Goal: Obtain resource: Download file/media

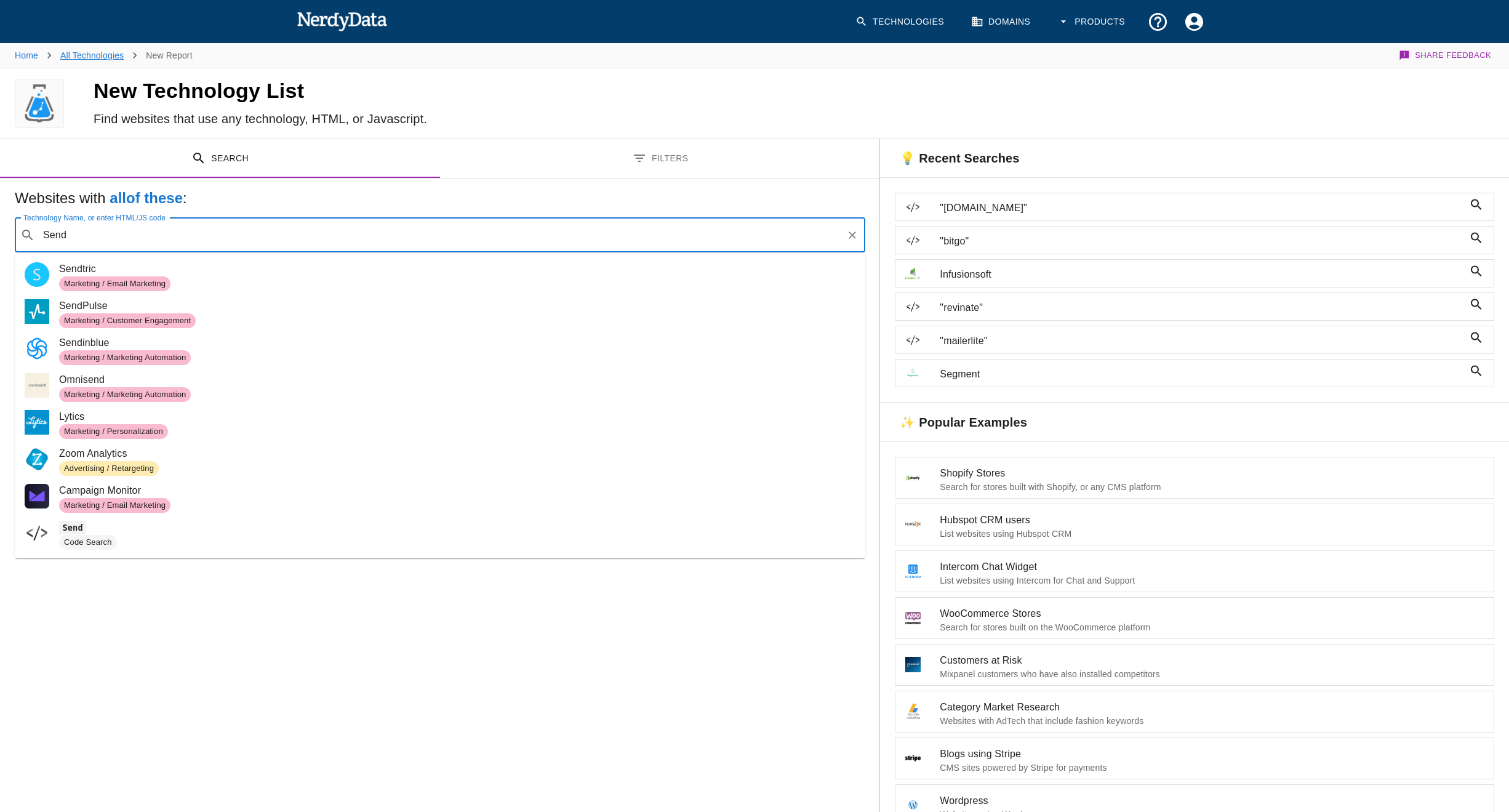
type input "Send"
click at [99, 52] on link "All Technologies" at bounding box center [92, 55] width 64 height 10
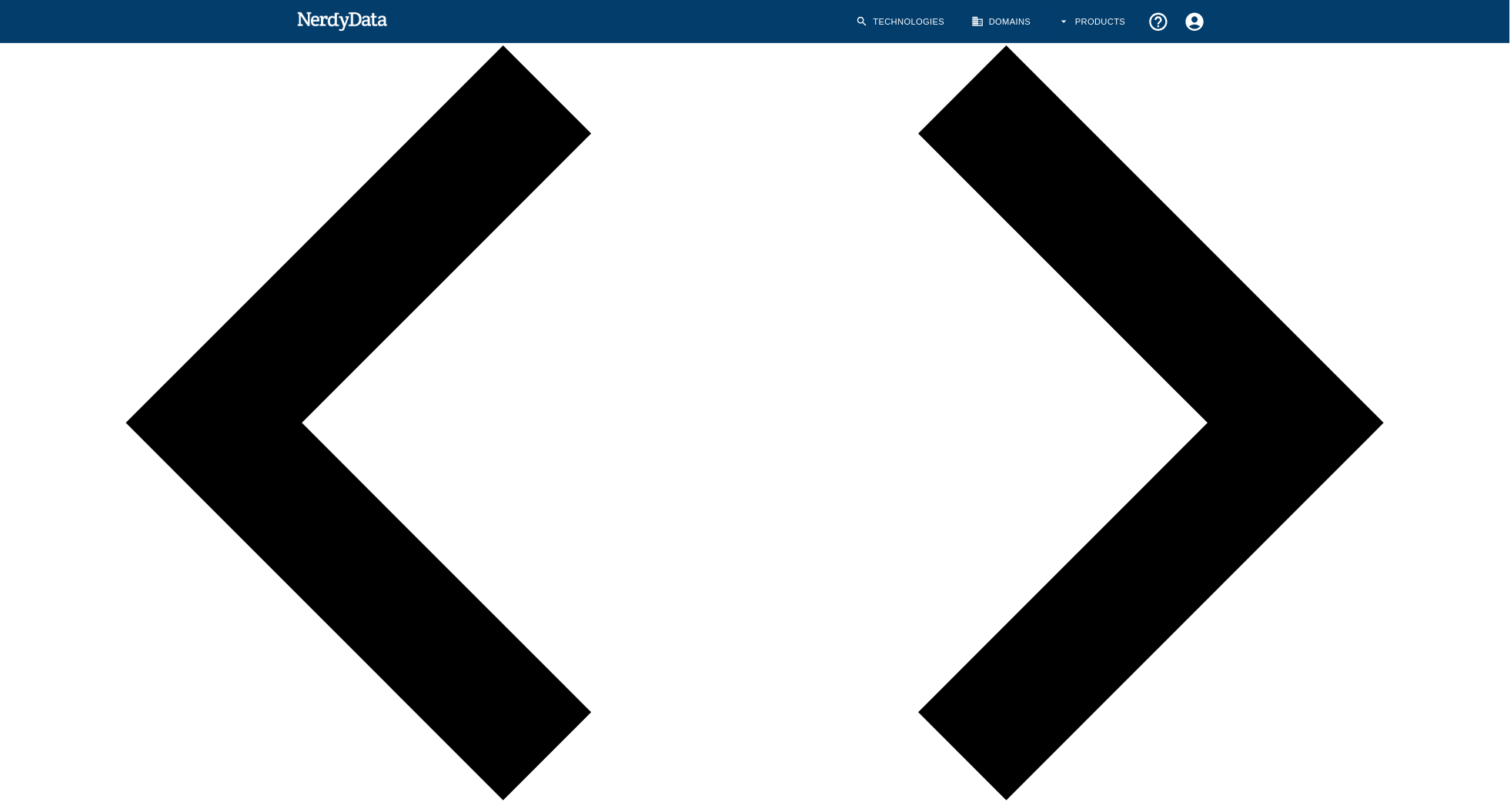
scroll to position [927, 0]
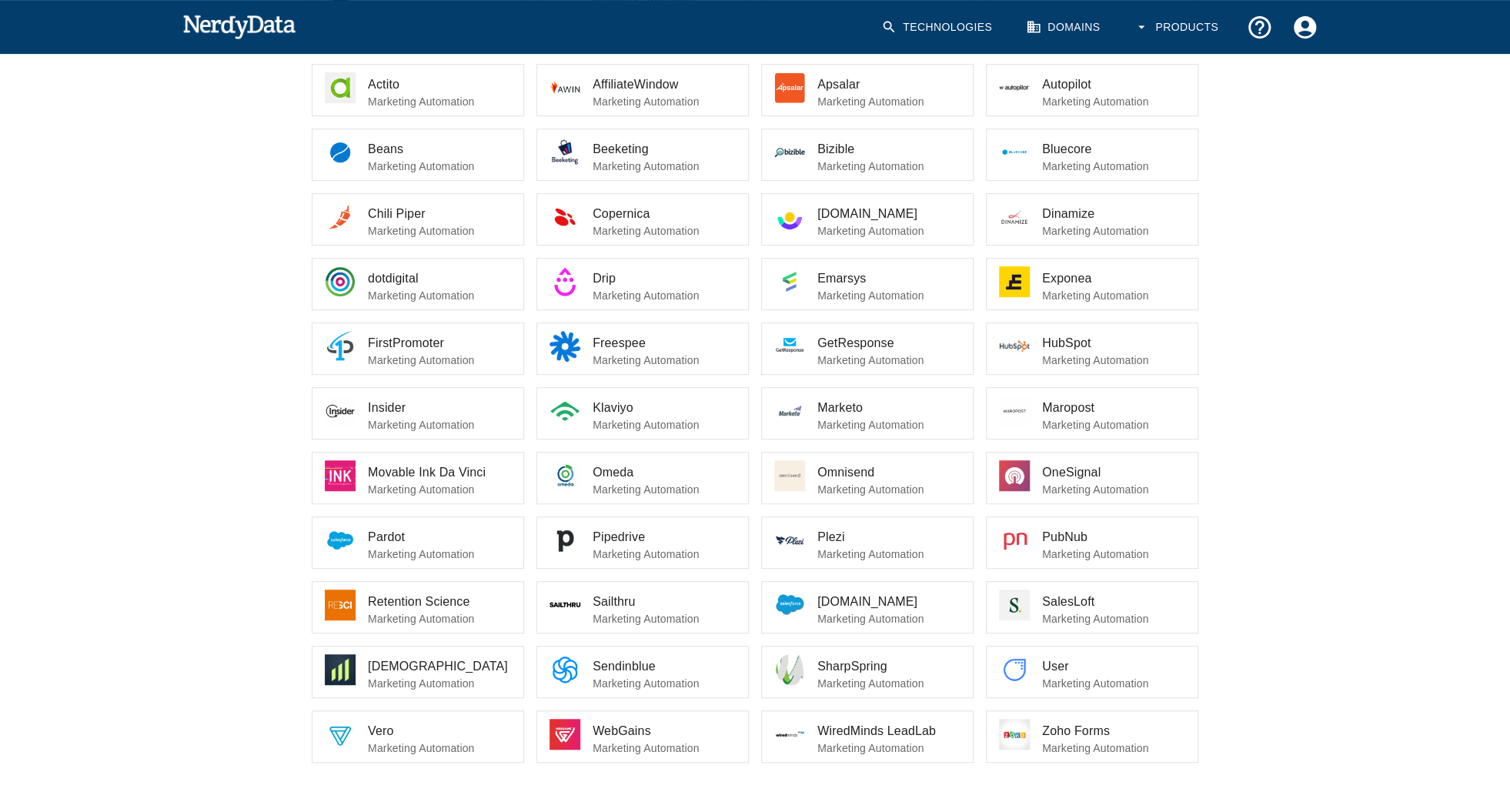
scroll to position [82, 0]
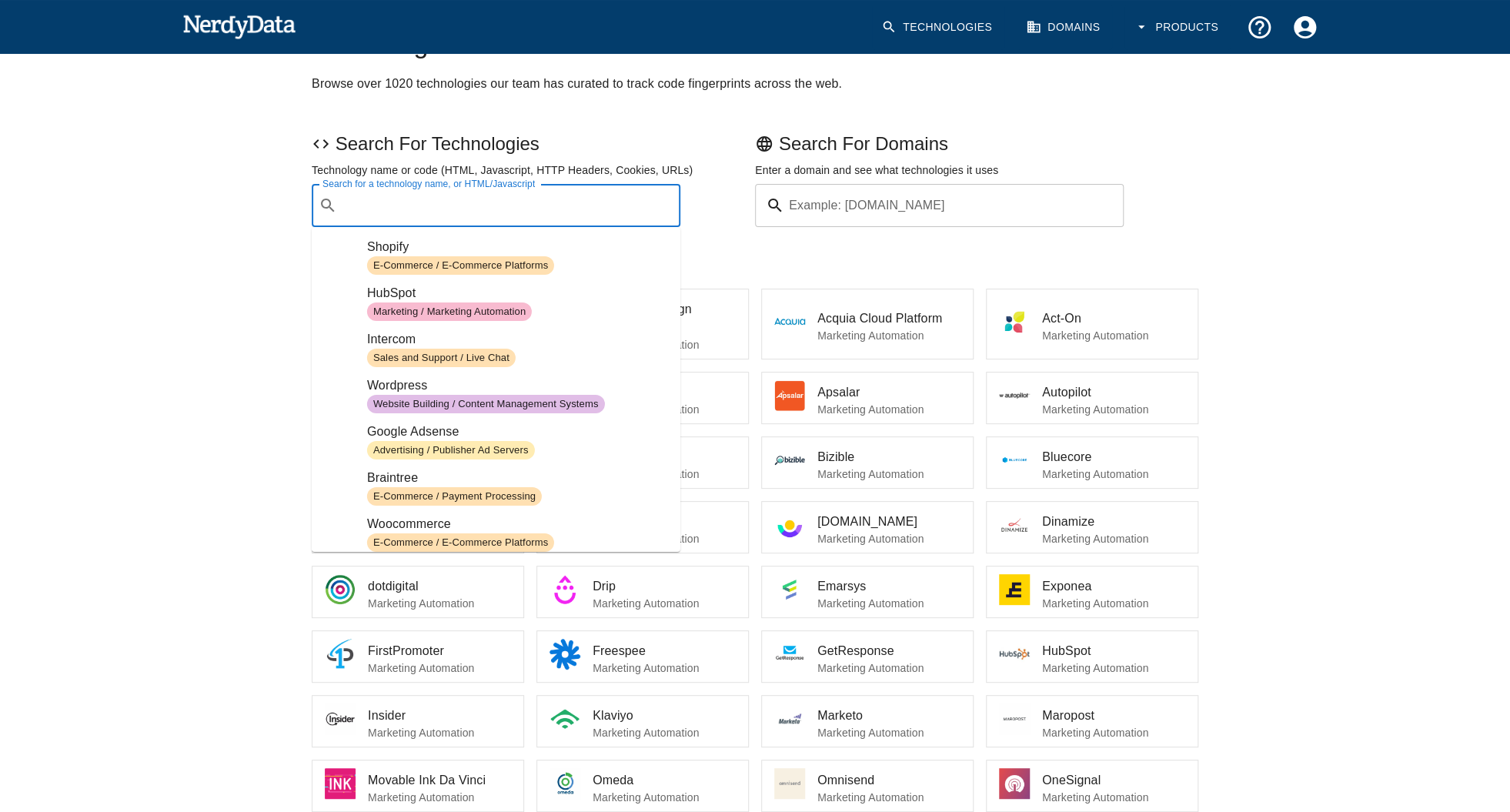
click at [426, 193] on div "Search for a technology name, or HTML/Javascript ​ Search for a technology name…" at bounding box center [496, 206] width 369 height 43
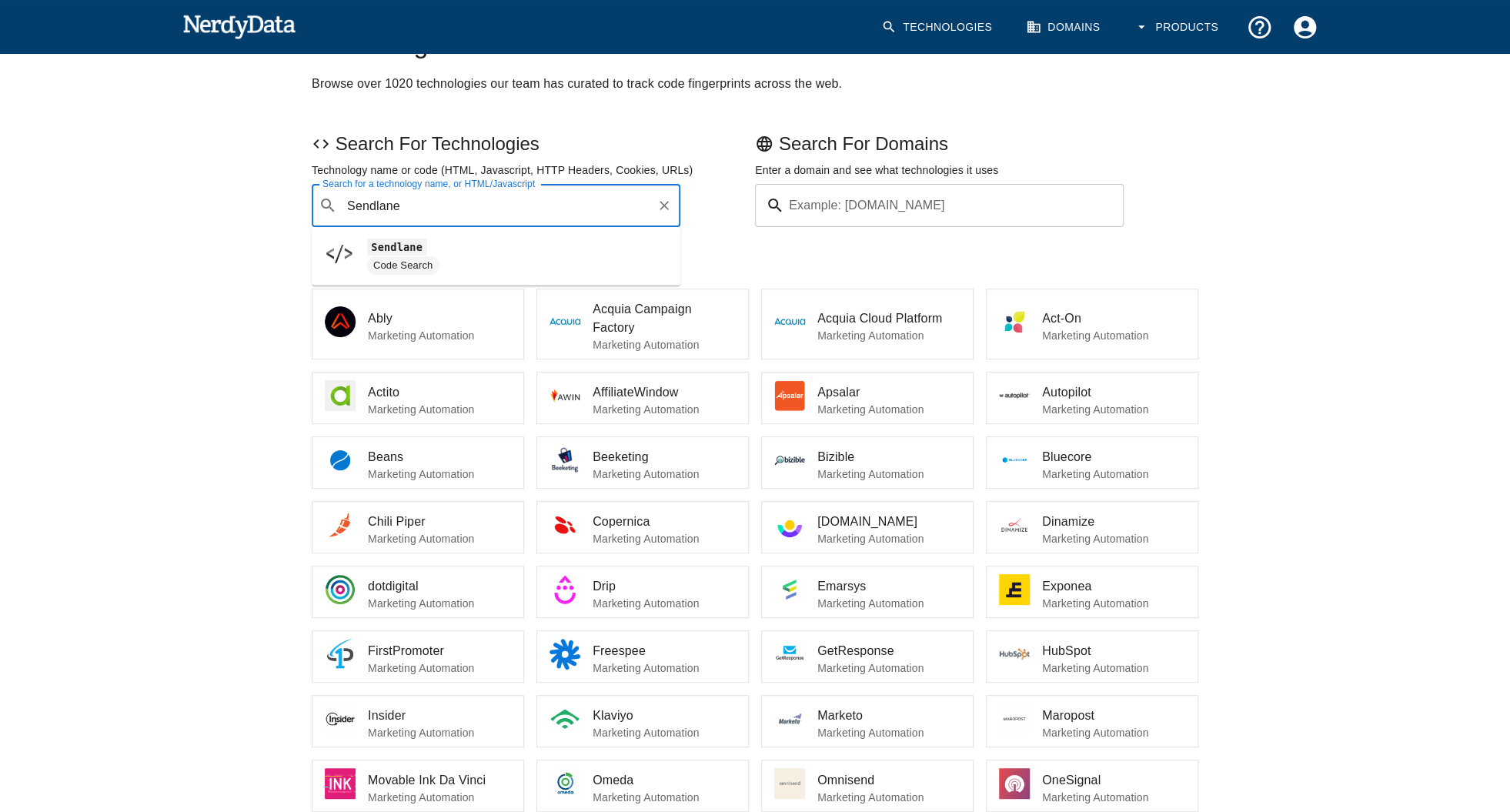
click at [397, 244] on code "Sendlane" at bounding box center [397, 246] width 60 height 16
type input "Sendlane"
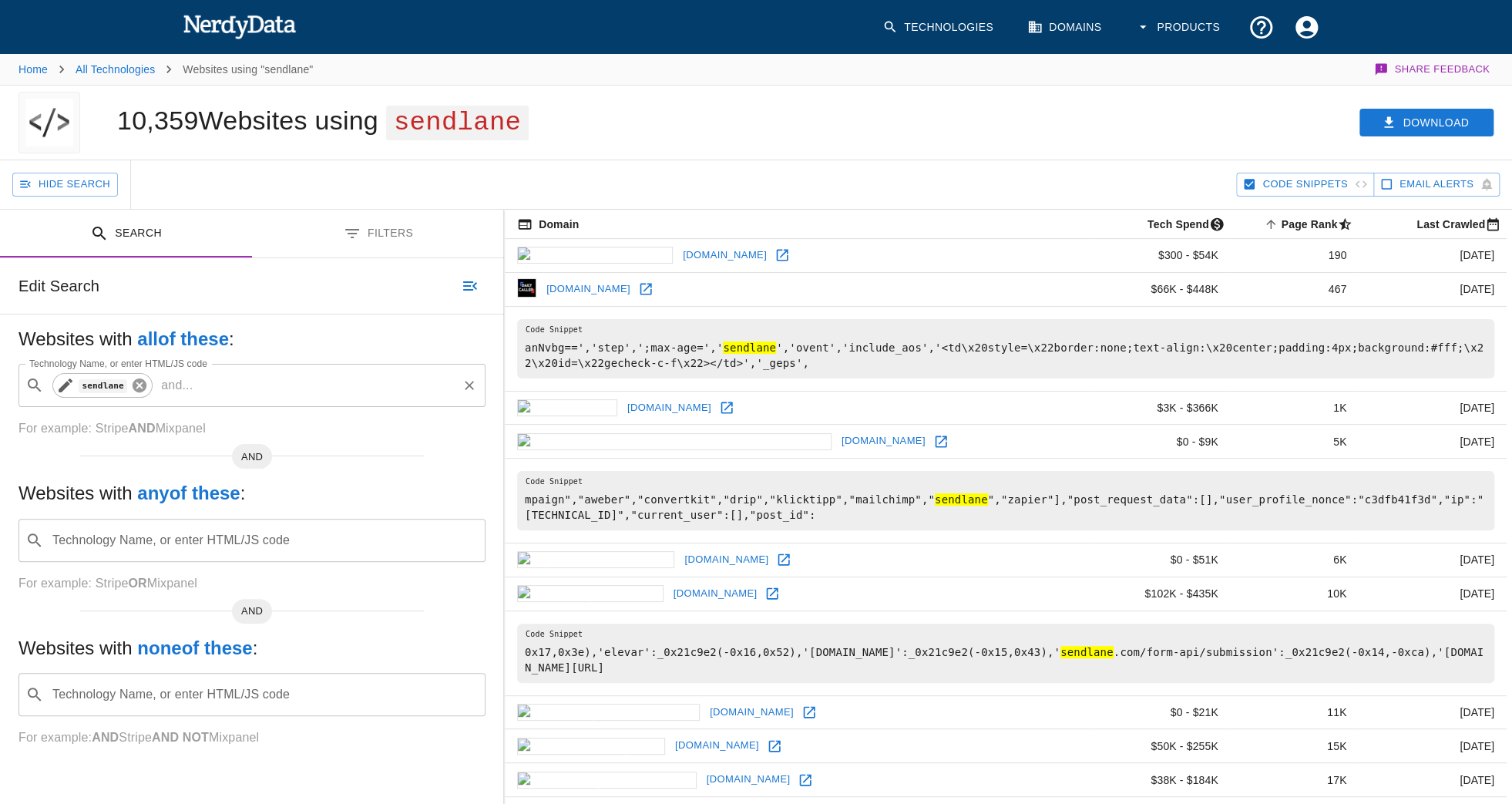
click at [133, 381] on icon at bounding box center [140, 385] width 14 height 14
click at [130, 381] on div "Technology Name, or enter HTML/JS code ​ Technology Name, or enter HTML/JS code" at bounding box center [252, 385] width 467 height 43
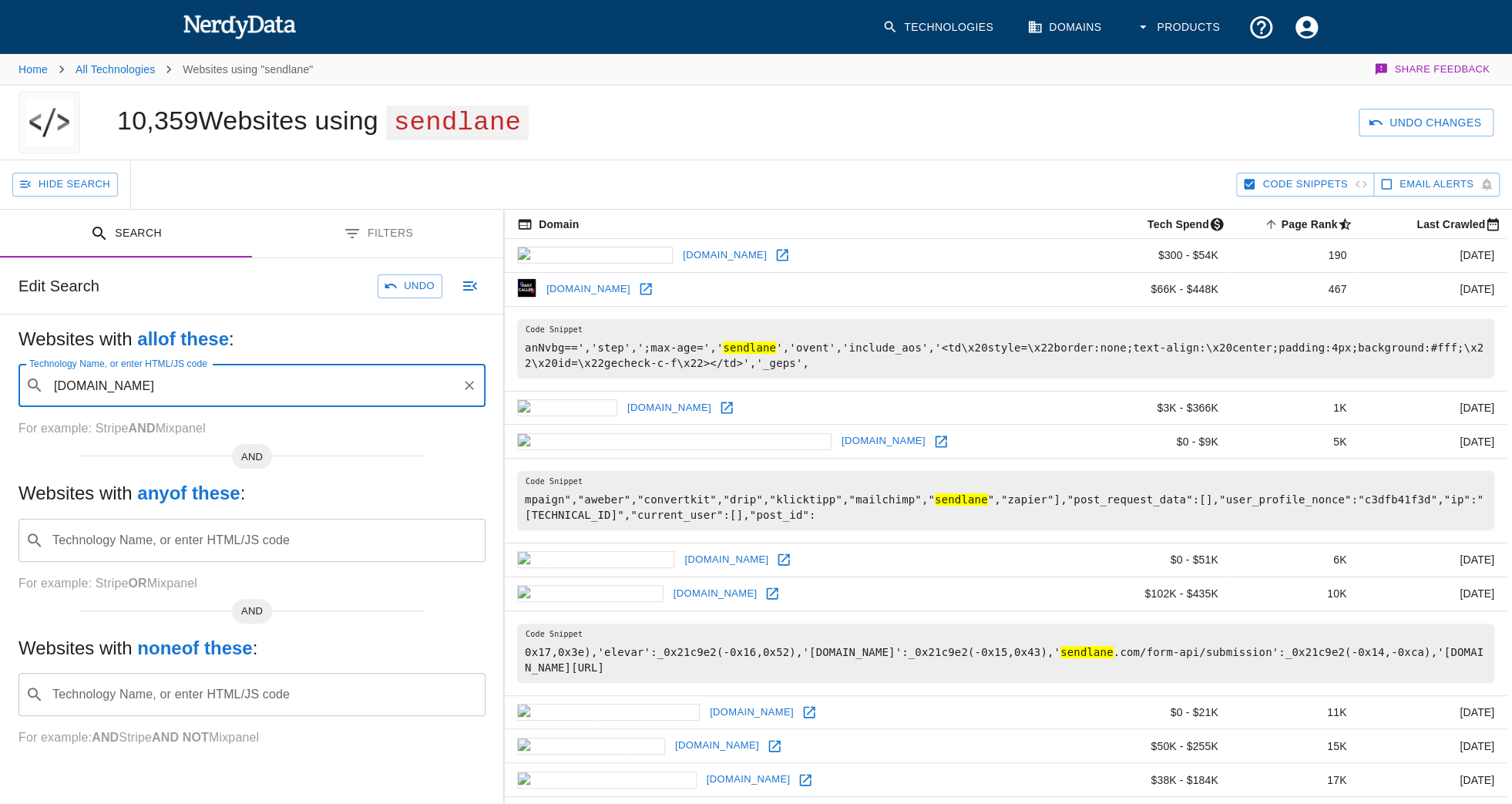
type input "sendlane.com"
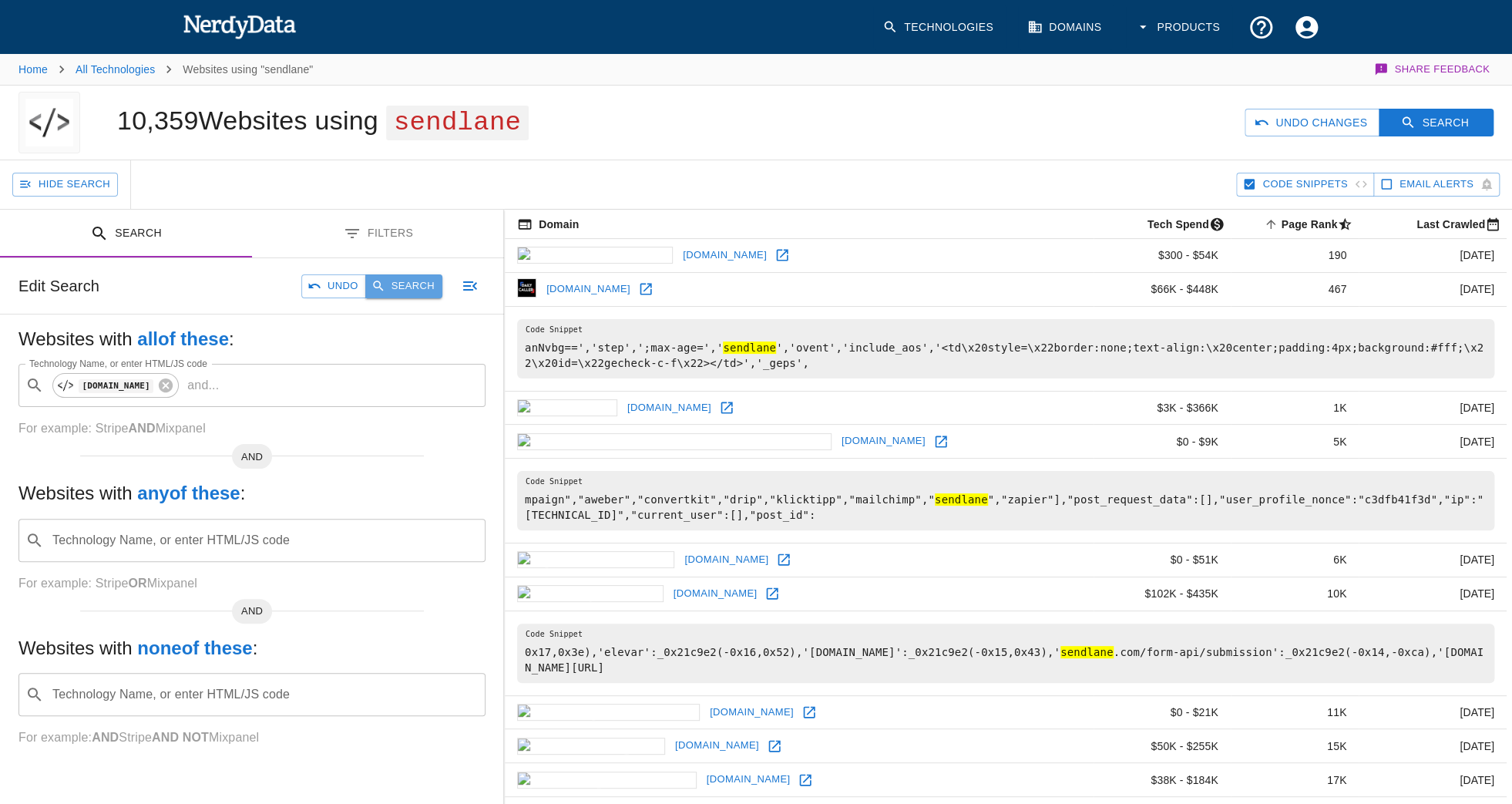
click at [408, 290] on button "Search" at bounding box center [404, 286] width 77 height 24
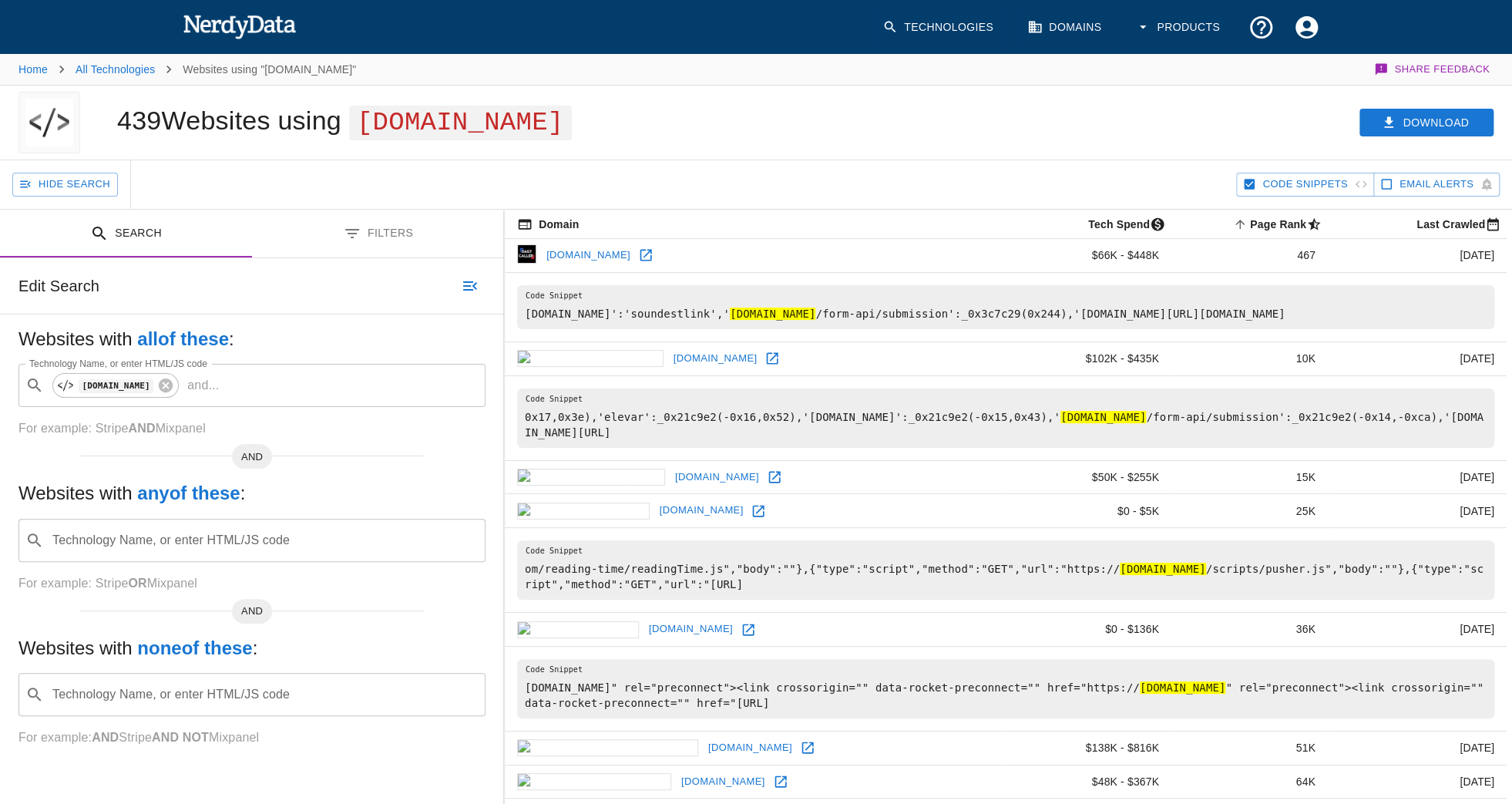
click at [1440, 139] on div "Download" at bounding box center [1158, 123] width 707 height 74
click at [1422, 120] on button "Download" at bounding box center [1427, 123] width 134 height 29
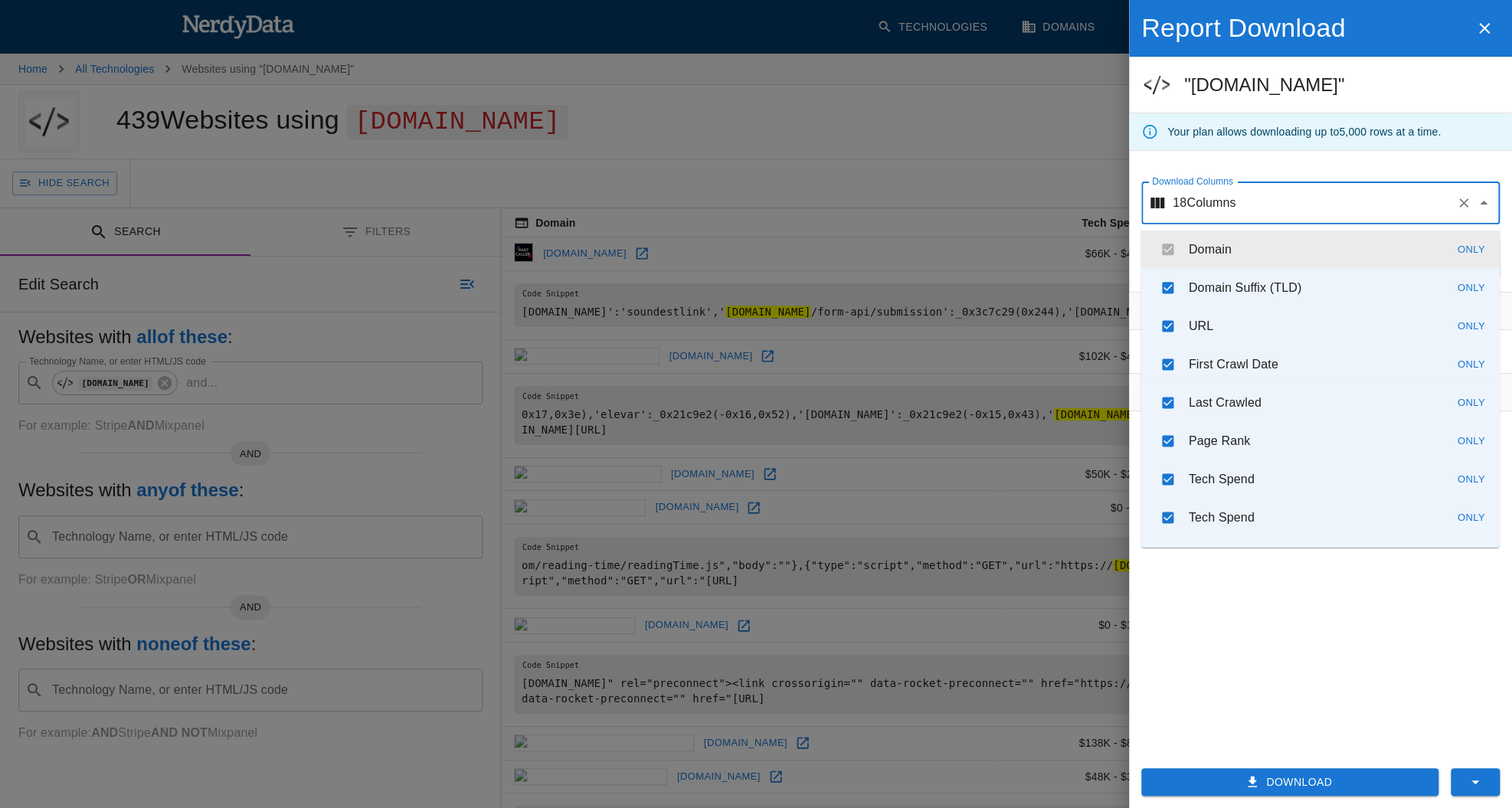
click at [1269, 203] on input "Download Columns" at bounding box center [1342, 203] width 214 height 29
click at [1460, 207] on icon "Clear" at bounding box center [1464, 203] width 15 height 15
checkbox input "false"
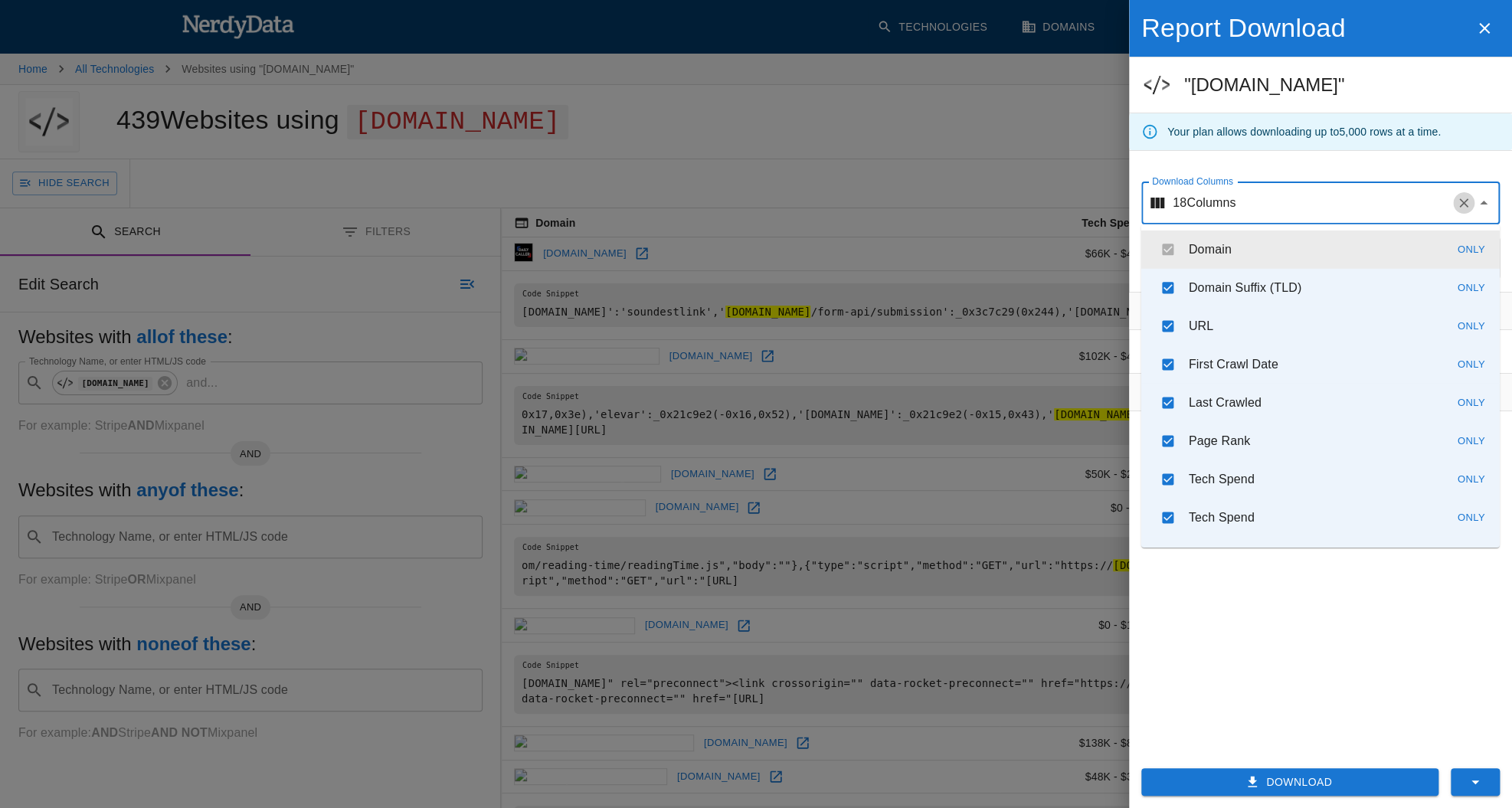
checkbox input "false"
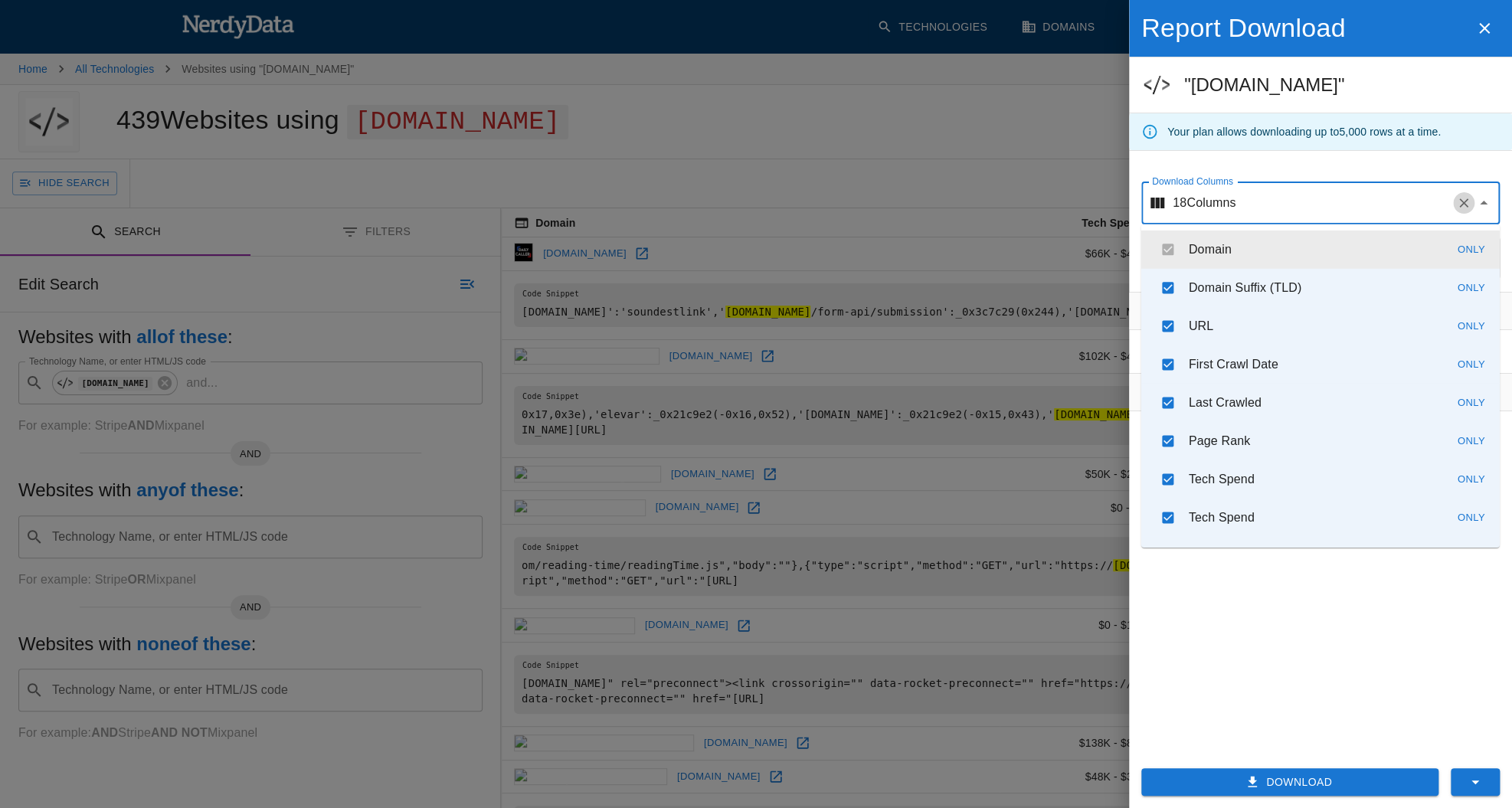
checkbox input "false"
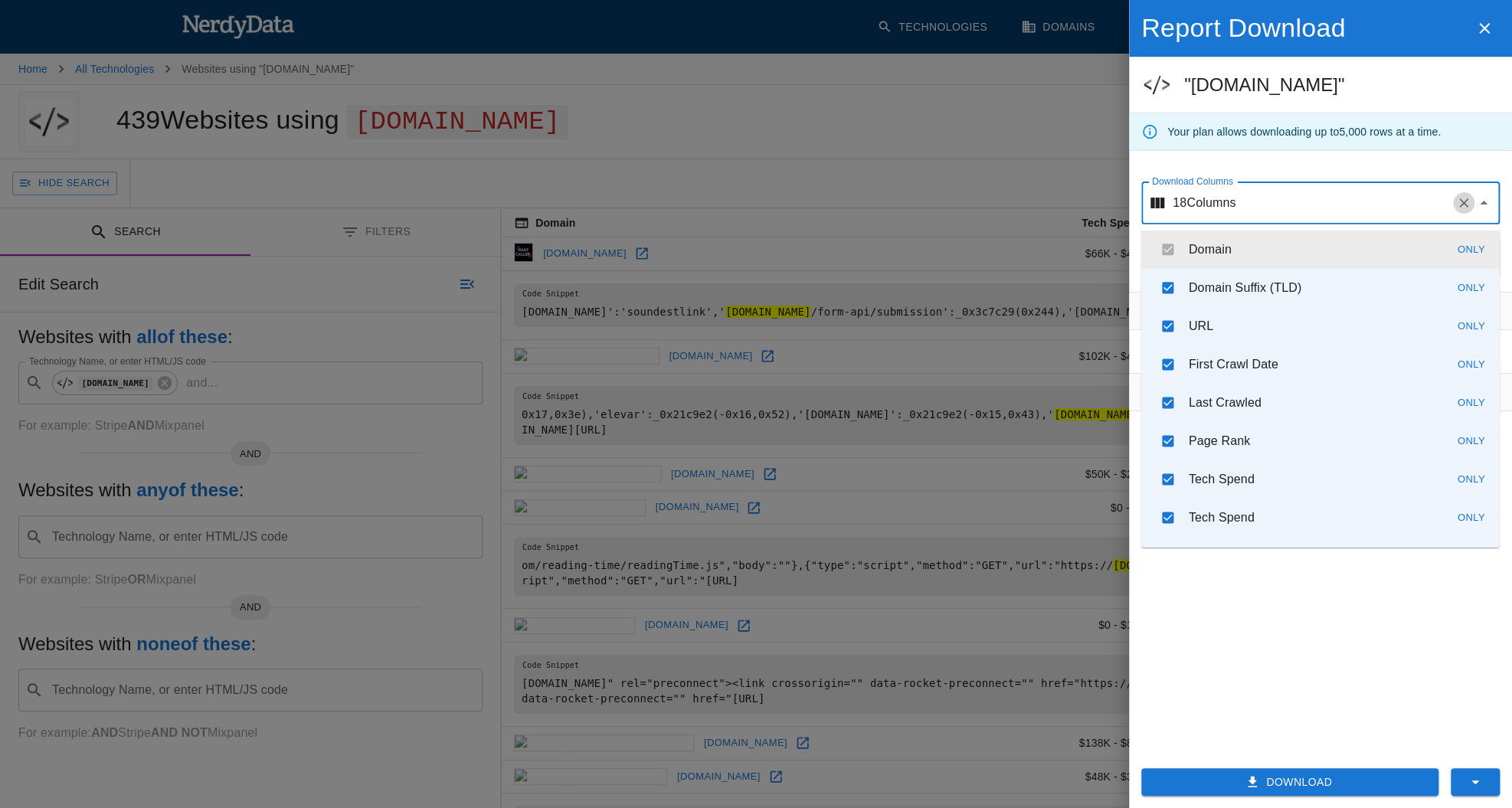
checkbox input "false"
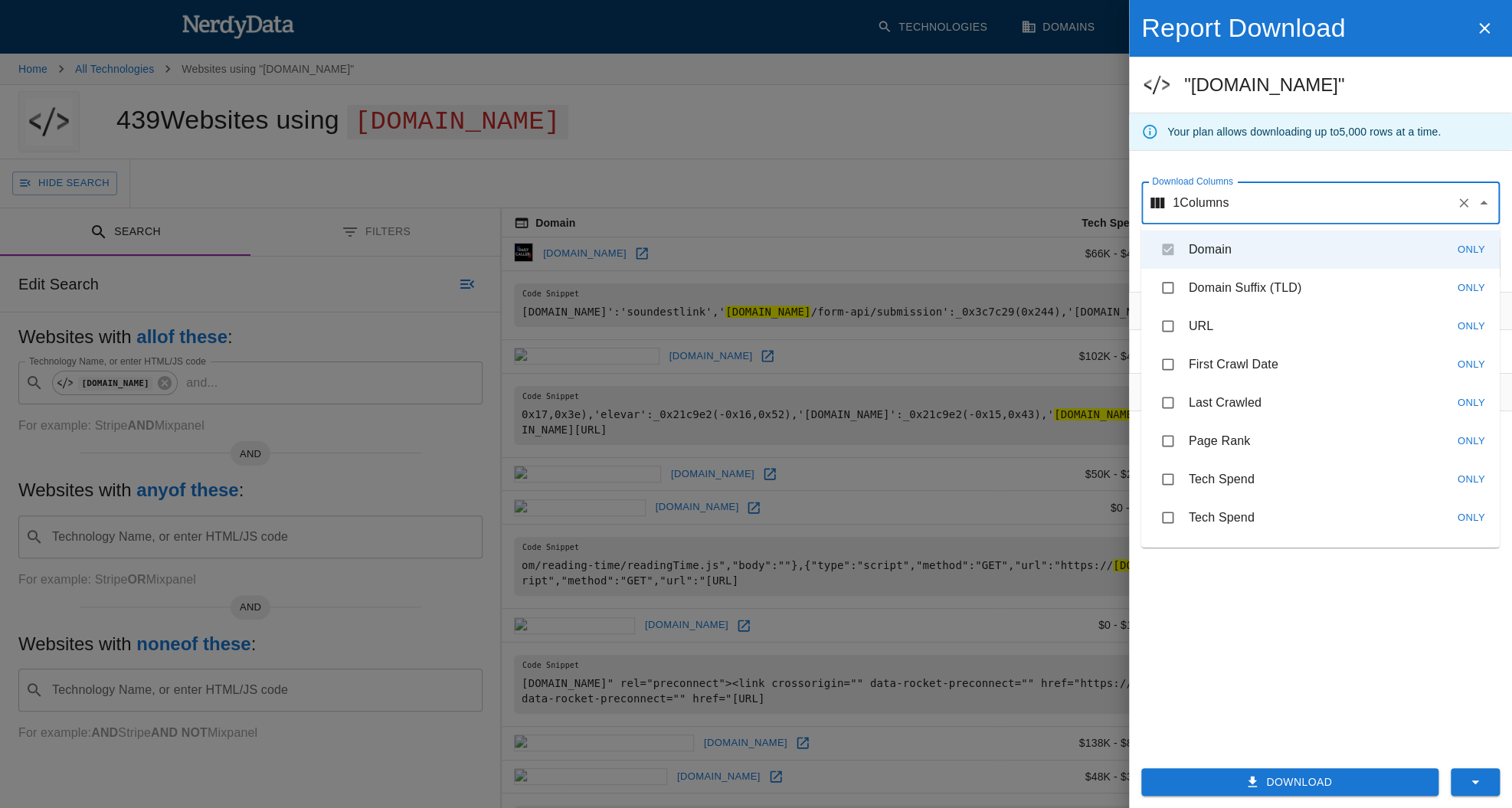
click at [1304, 780] on button "Download" at bounding box center [1289, 782] width 297 height 28
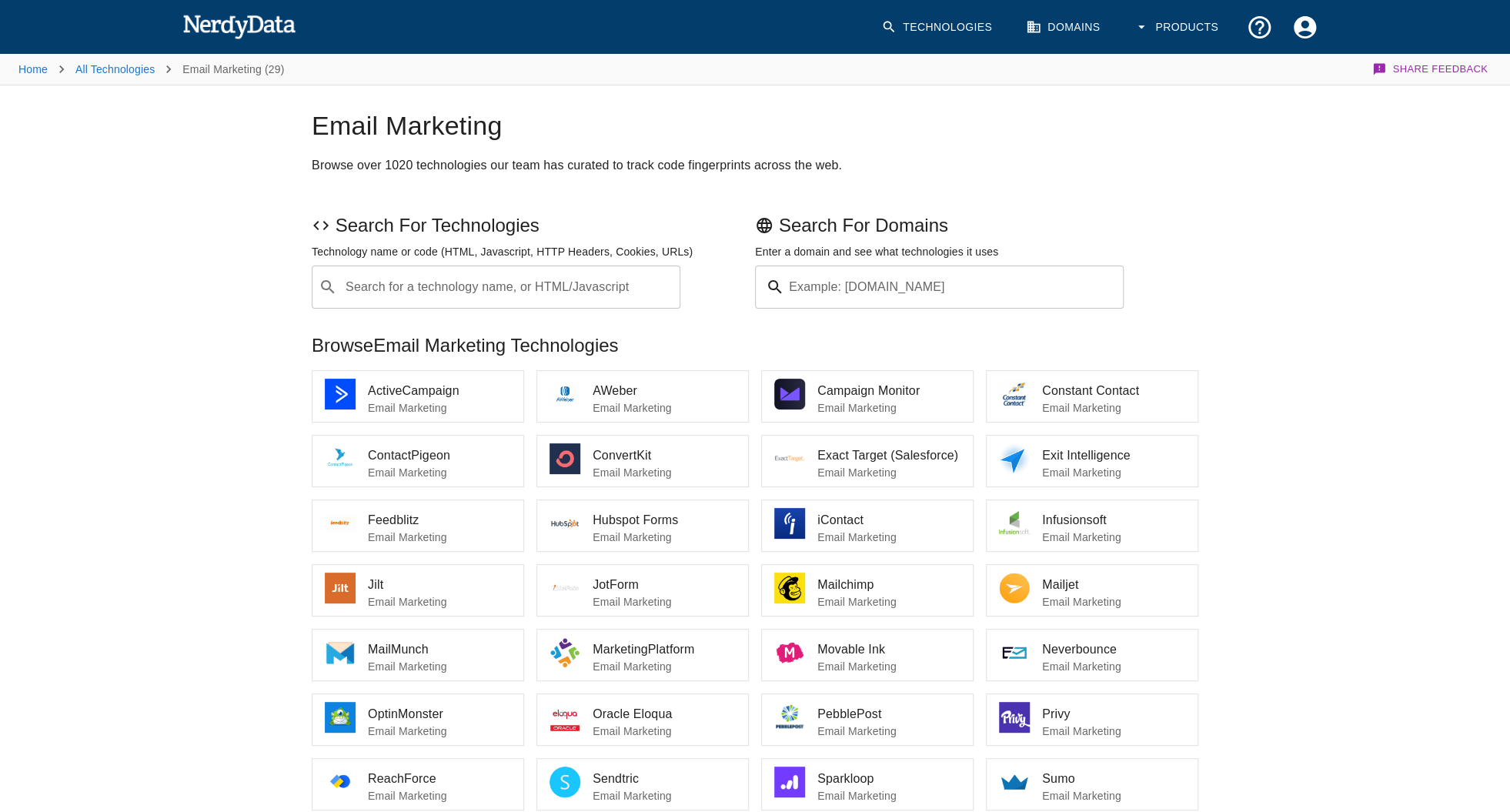
scroll to position [147, 0]
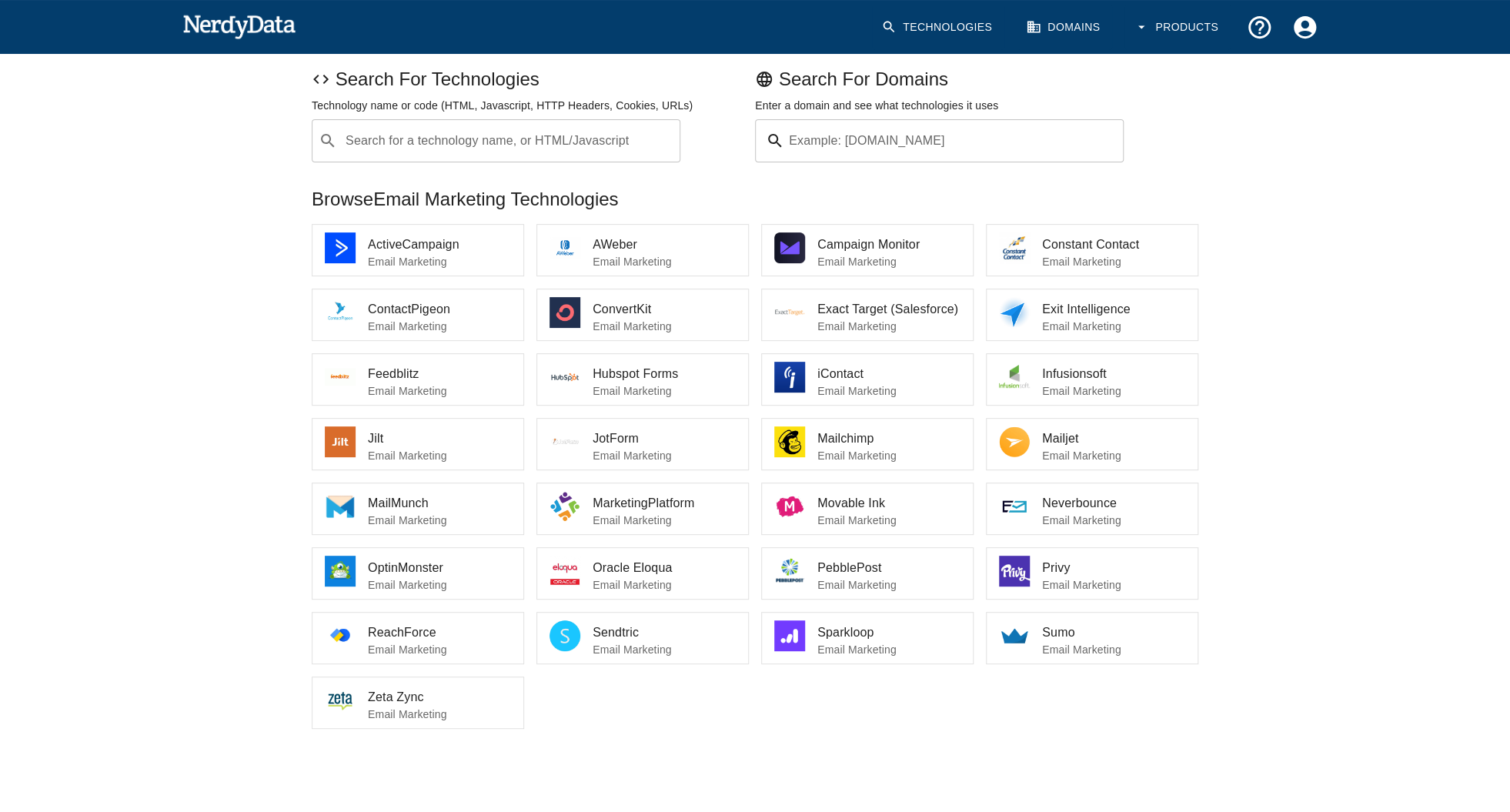
click at [184, 594] on div "Home All Technologies Email Marketing (29) Share Feedback Email Marketing Brows…" at bounding box center [755, 360] width 1510 height 910
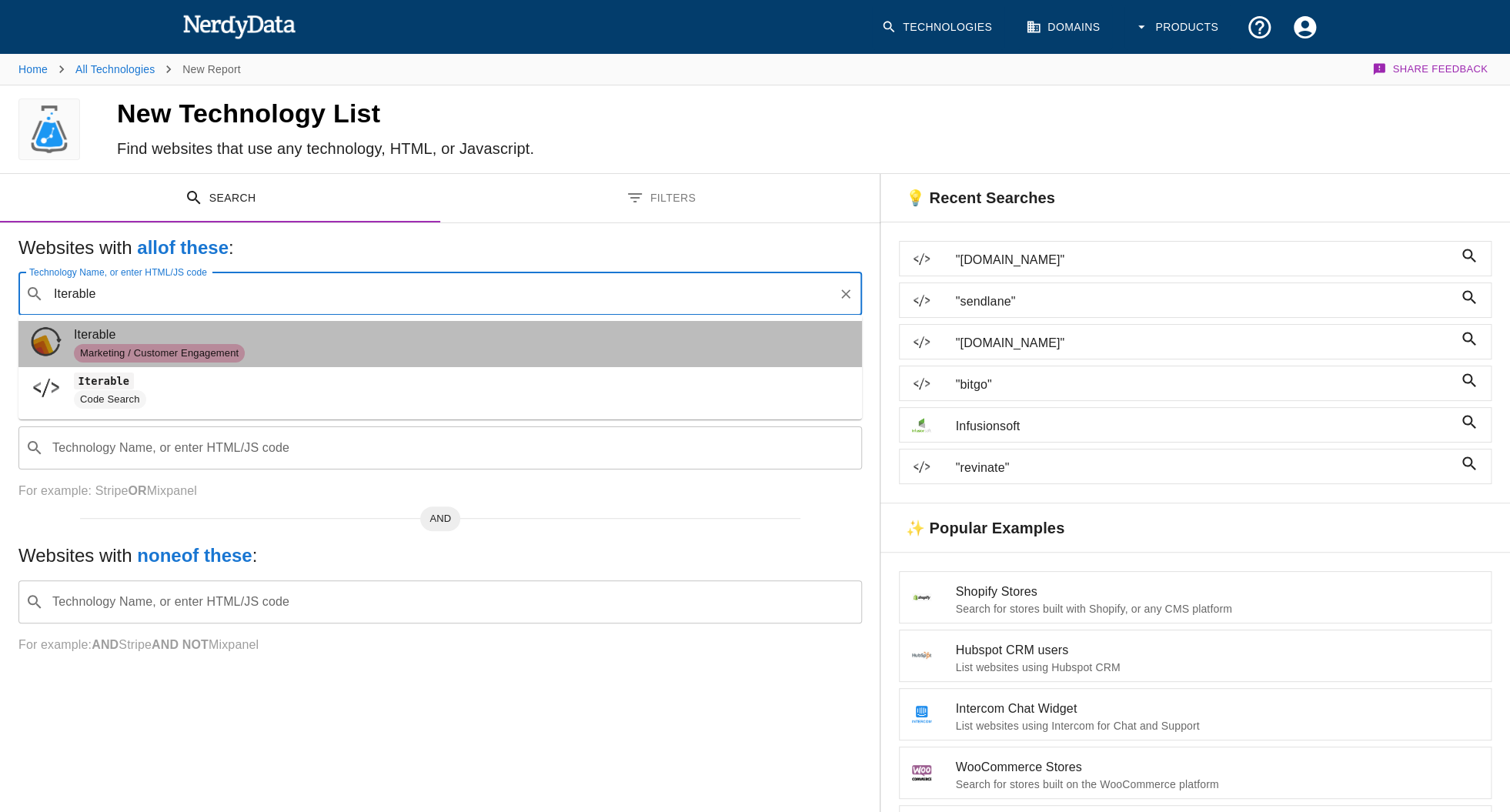
click at [208, 337] on span "Iterable" at bounding box center [462, 335] width 776 height 19
type input "Iterable"
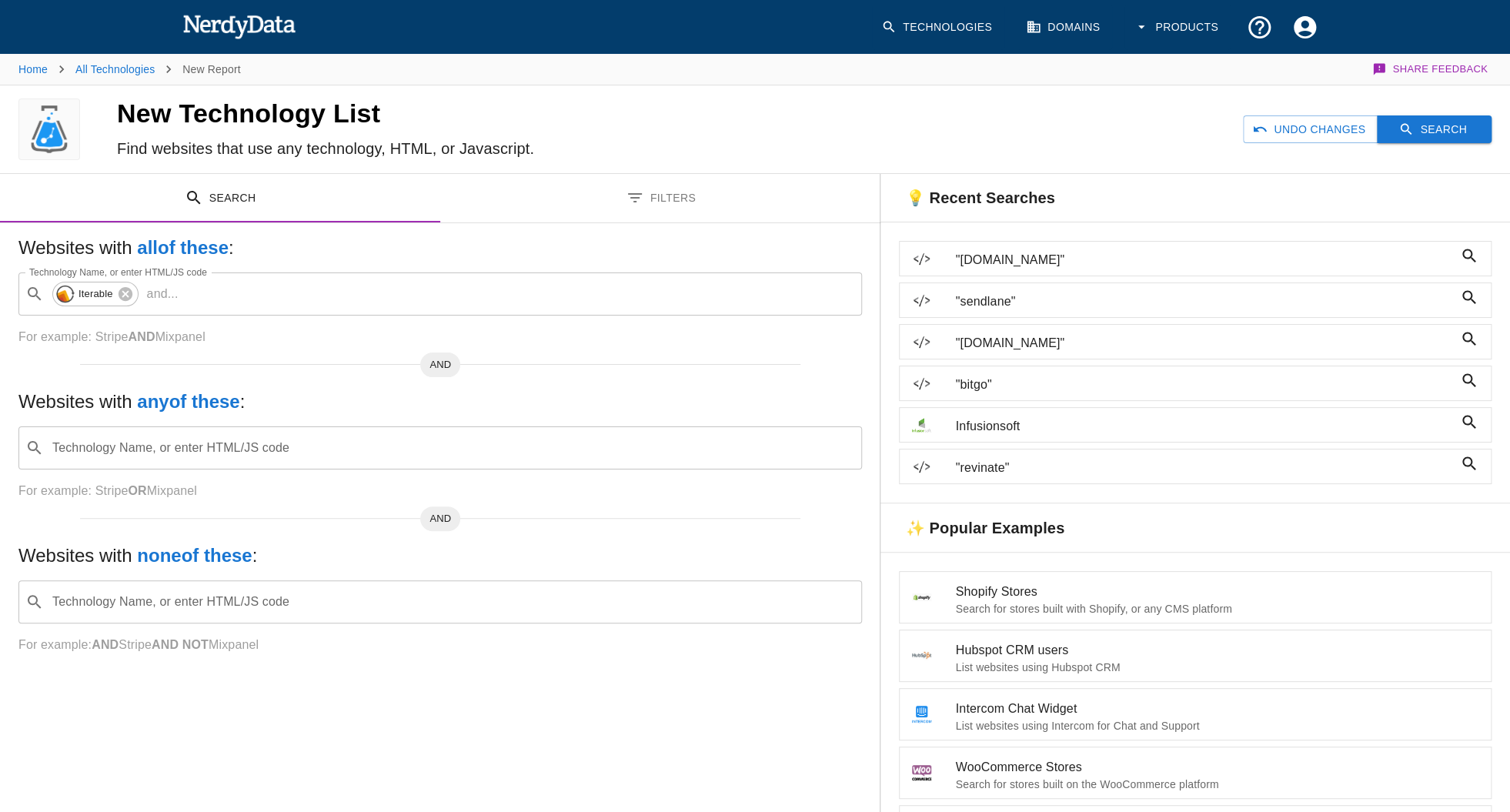
click at [1411, 130] on icon "button" at bounding box center [1407, 130] width 15 height 15
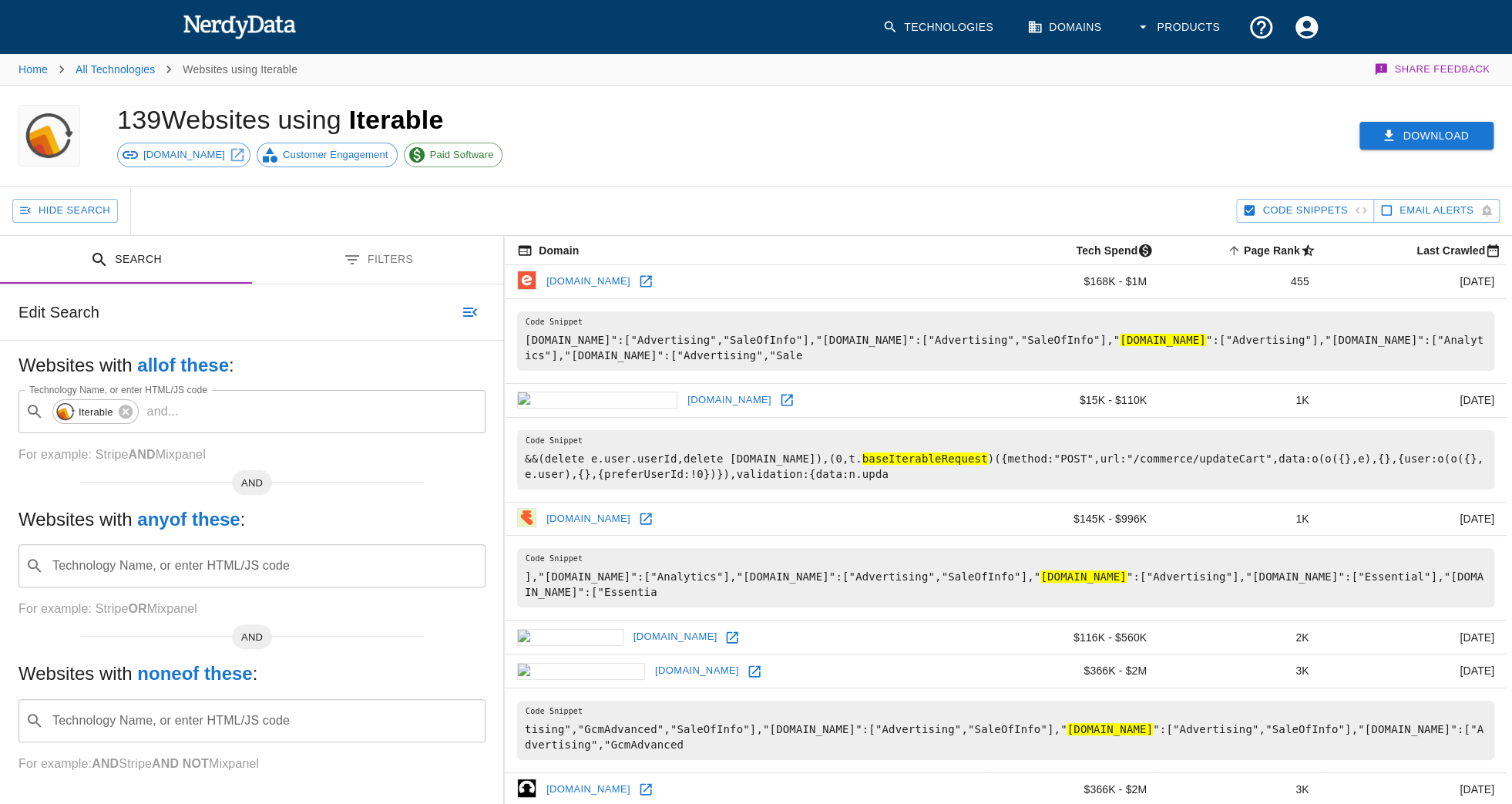
click at [1394, 138] on icon "button" at bounding box center [1389, 136] width 15 height 15
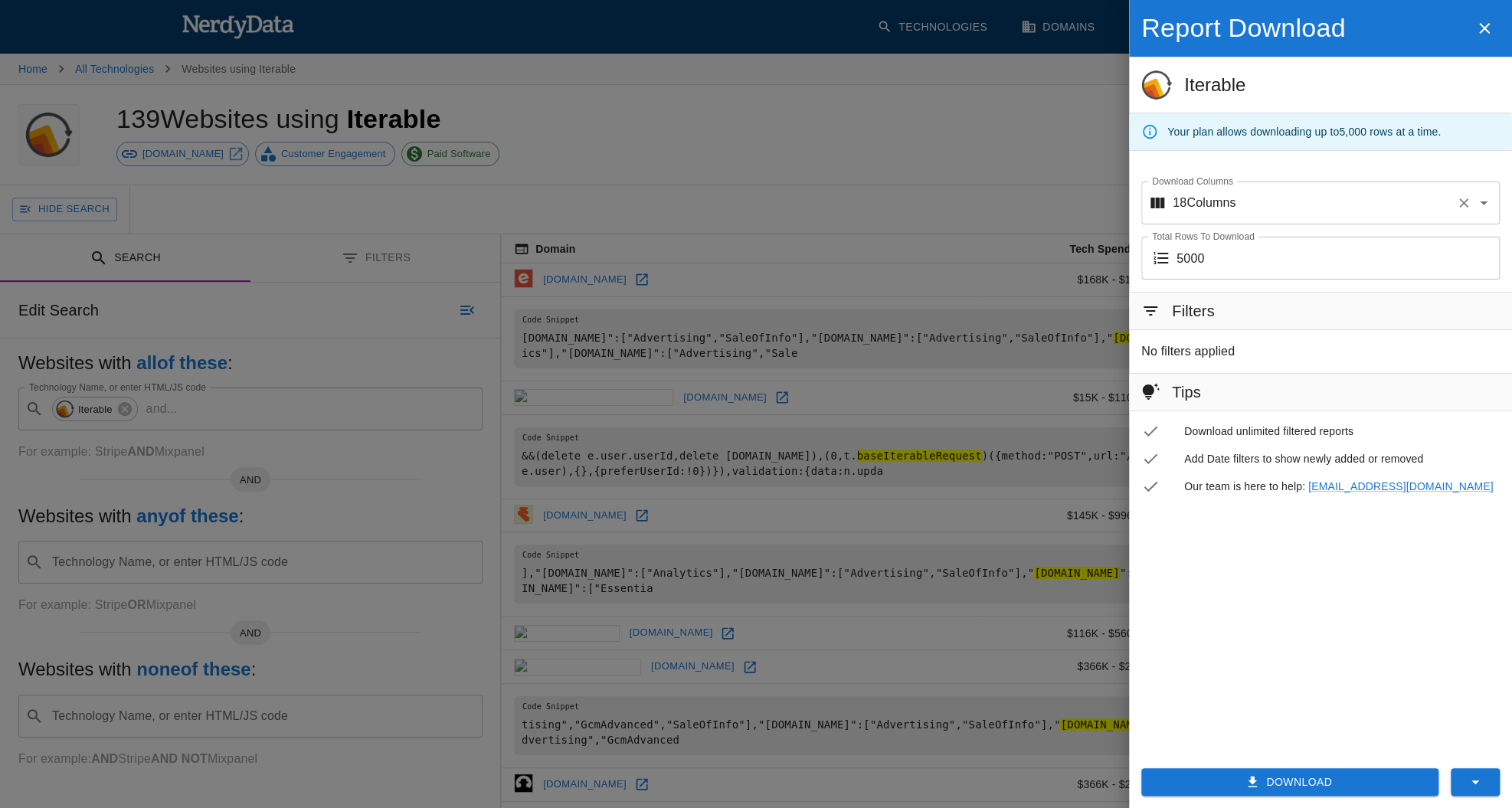
click at [1468, 200] on icon "Clear" at bounding box center [1464, 203] width 15 height 15
click at [1365, 203] on input "Download Columns" at bounding box center [1339, 203] width 221 height 29
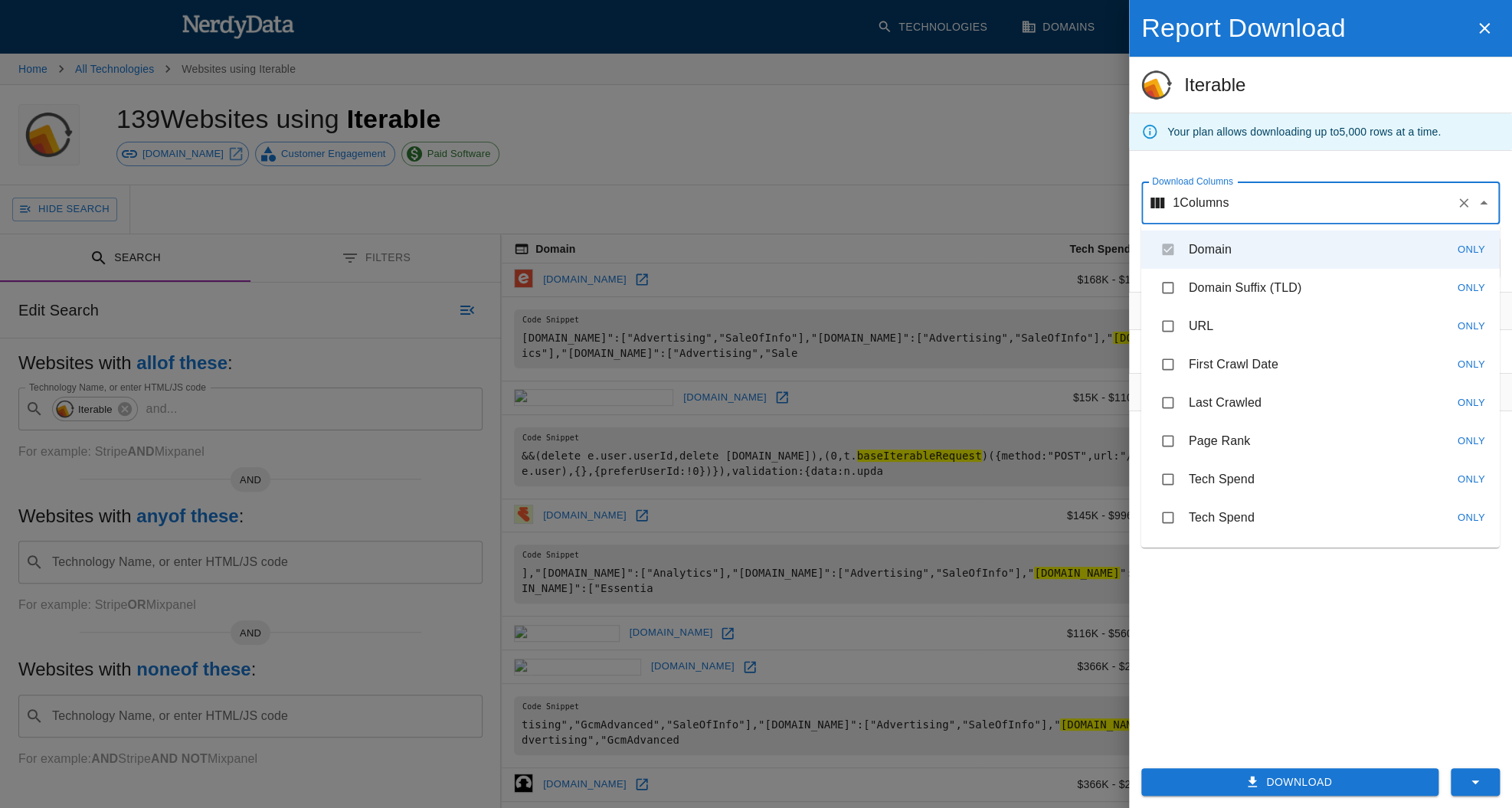
click at [1289, 766] on div "Download" at bounding box center [1283, 776] width 309 height 41
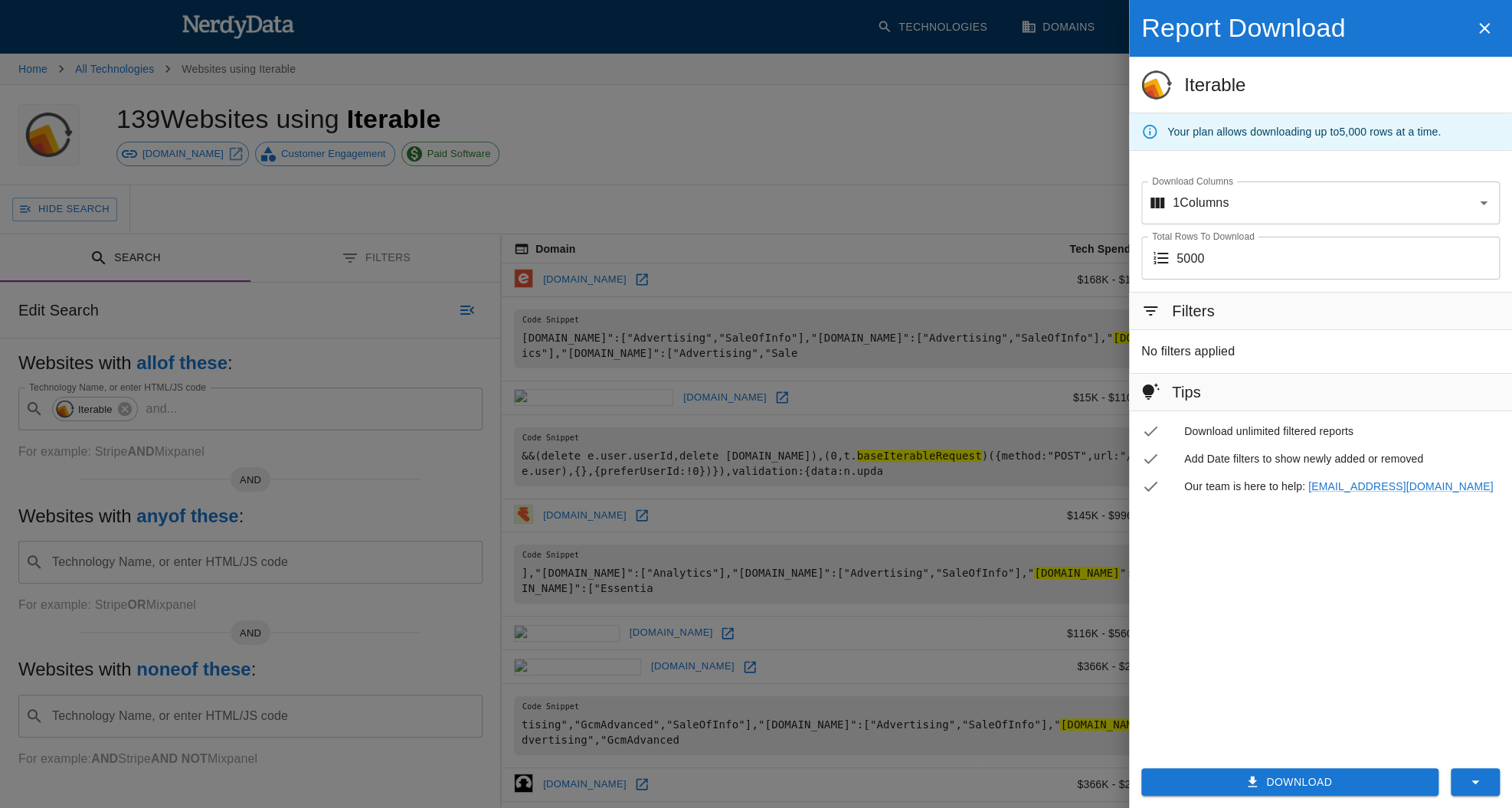
click at [1286, 780] on button "Download" at bounding box center [1289, 782] width 297 height 28
